Goal: Information Seeking & Learning: Learn about a topic

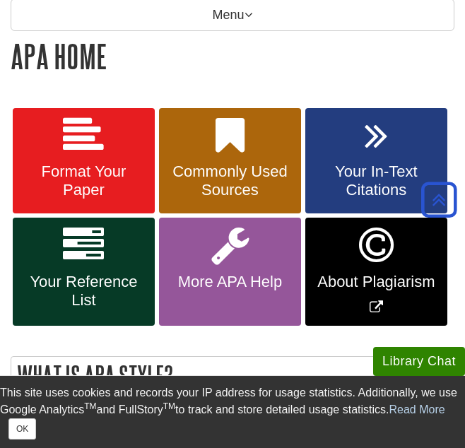
scroll to position [217, 0]
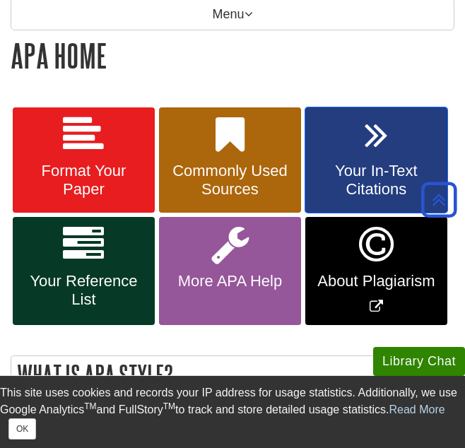
click at [374, 174] on span "Your In-Text Citations" at bounding box center [376, 180] width 121 height 37
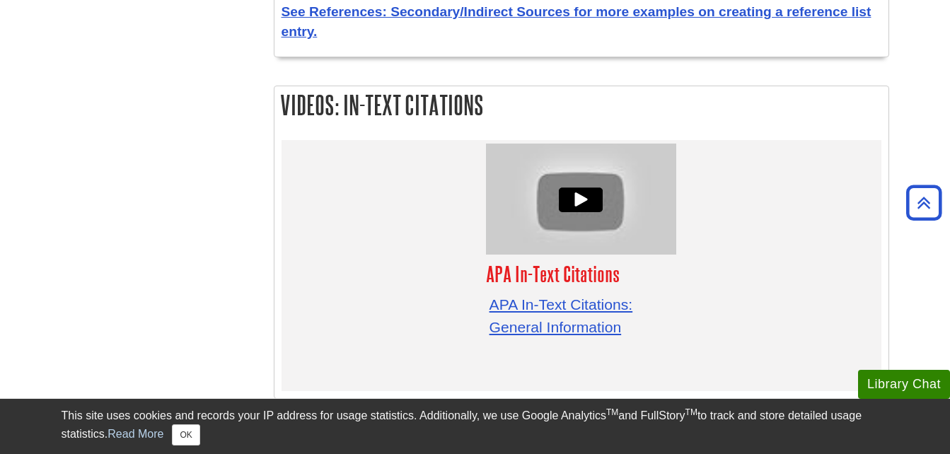
scroll to position [4396, 0]
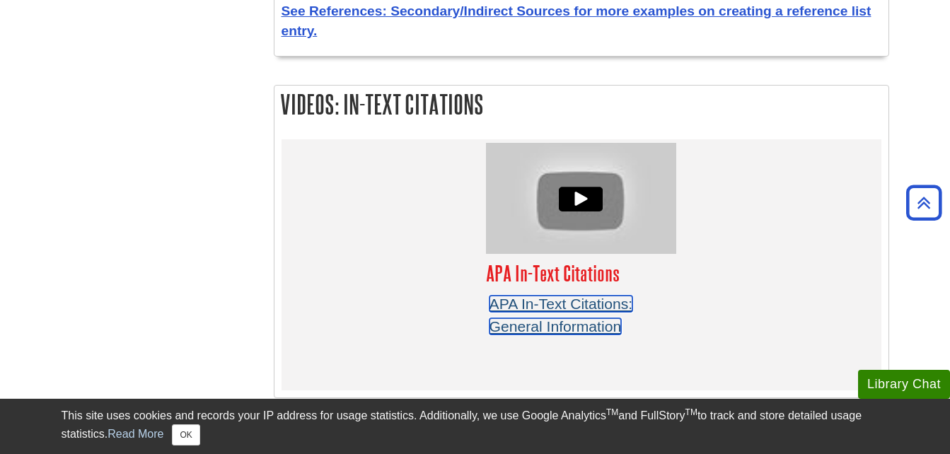
click at [465, 296] on link "APA In-Text Citations: General Information" at bounding box center [561, 315] width 144 height 39
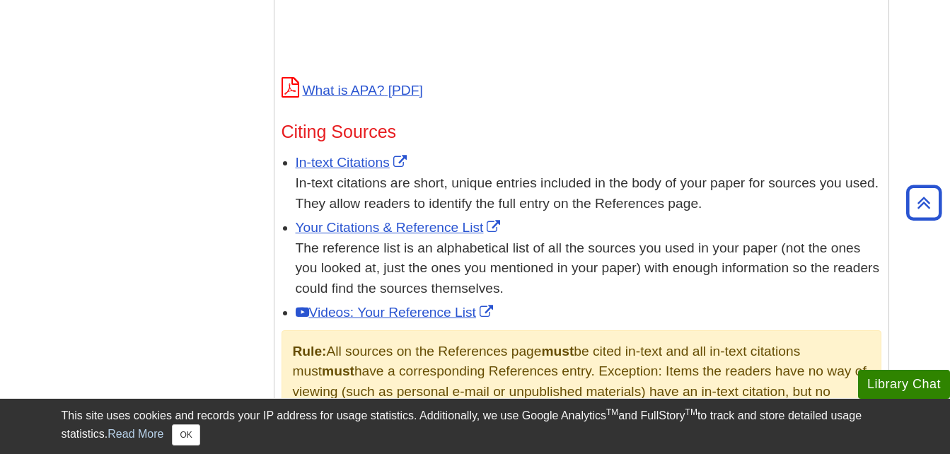
scroll to position [742, 0]
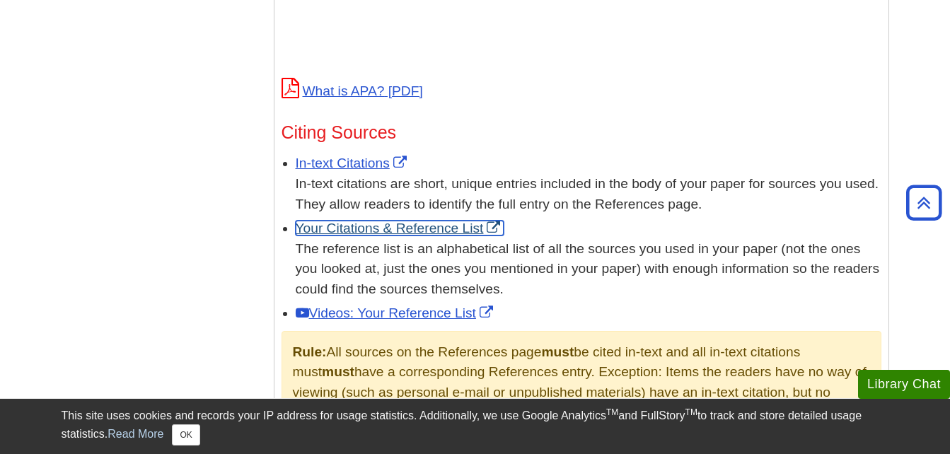
click at [360, 228] on link "Your Citations & Reference List" at bounding box center [400, 228] width 209 height 15
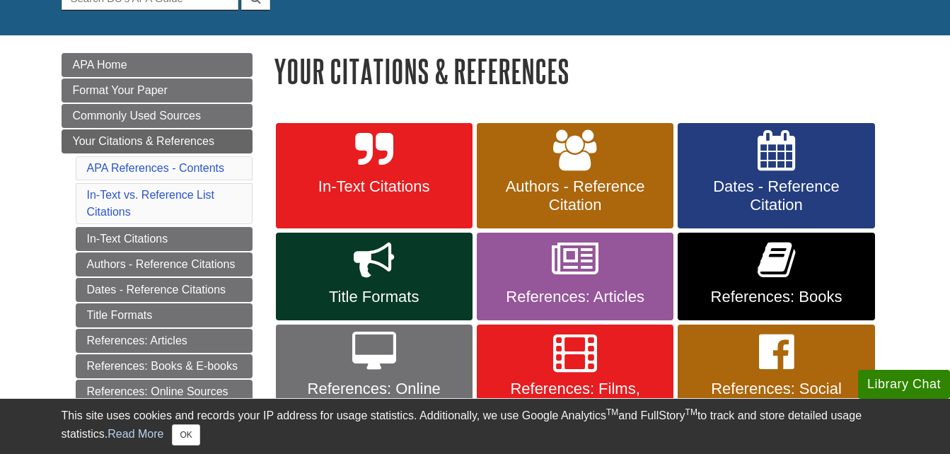
scroll to position [161, 0]
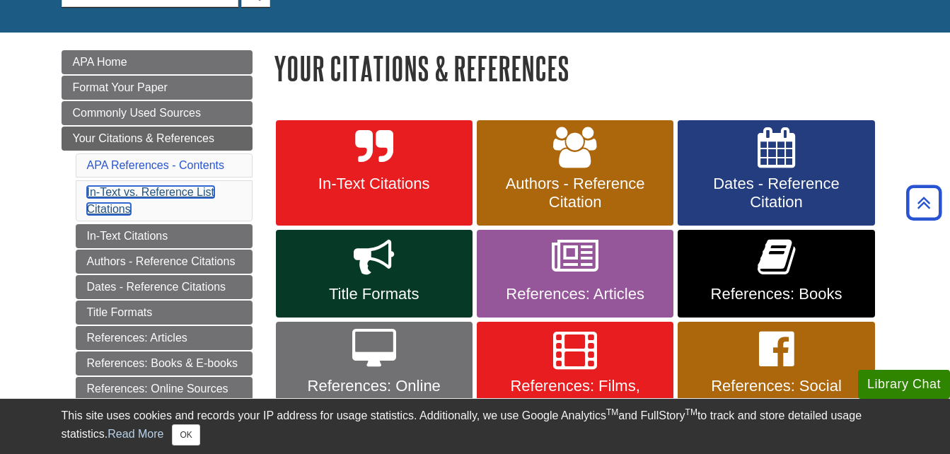
click at [125, 195] on link "In-Text vs. Reference List Citations" at bounding box center [151, 200] width 128 height 29
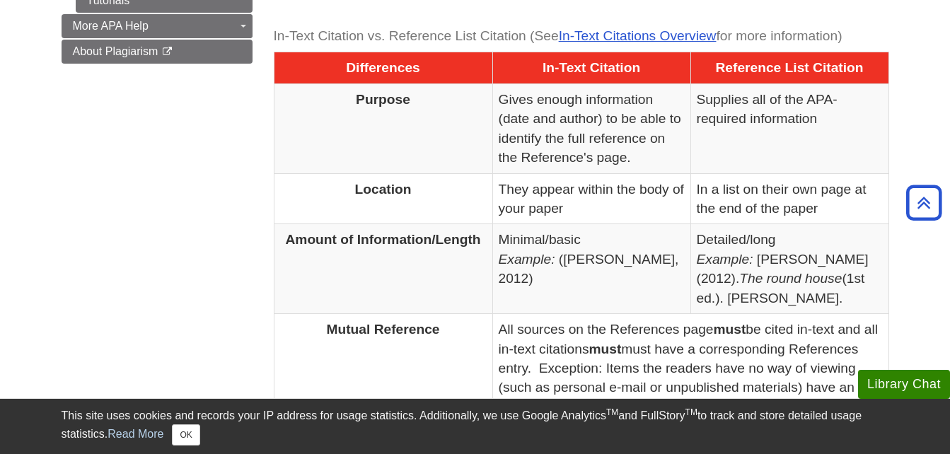
scroll to position [674, 0]
